Goal: Transaction & Acquisition: Purchase product/service

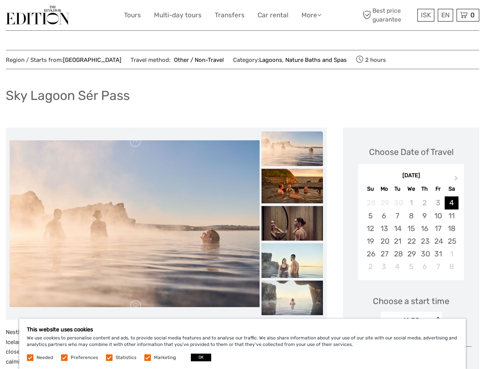
click at [311, 15] on link "More" at bounding box center [312, 15] width 20 height 11
click at [320, 15] on icon at bounding box center [319, 15] width 4 height 7
click at [426, 15] on span "ISK" at bounding box center [426, 15] width 10 height 8
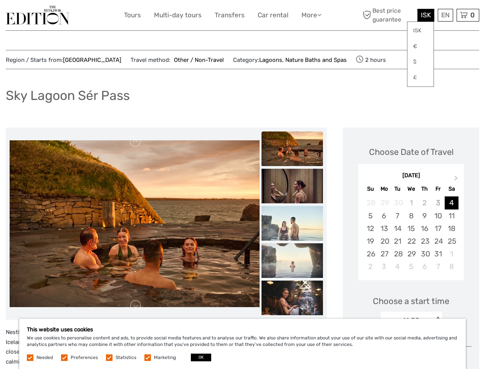
click at [445, 15] on div "EN English Español Deutsch" at bounding box center [445, 15] width 15 height 13
click at [468, 15] on div "0 Items Total 0 ISK Checkout The shopping cart is empty." at bounding box center [468, 15] width 23 height 13
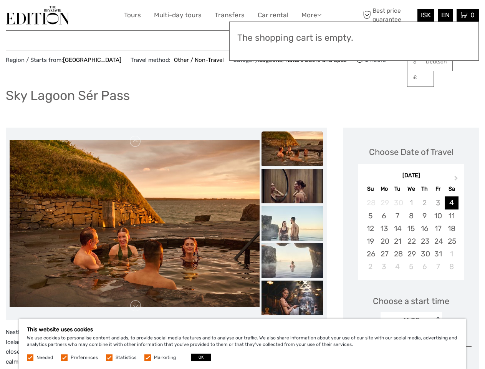
click at [134, 224] on img at bounding box center [135, 223] width 250 height 167
click at [136, 141] on link at bounding box center [135, 141] width 12 height 12
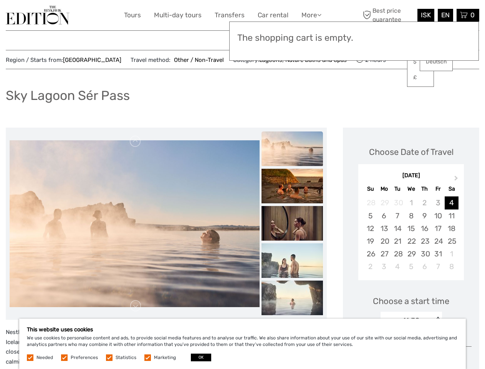
click at [136, 306] on link at bounding box center [135, 306] width 12 height 12
